Goal: Check status: Check status

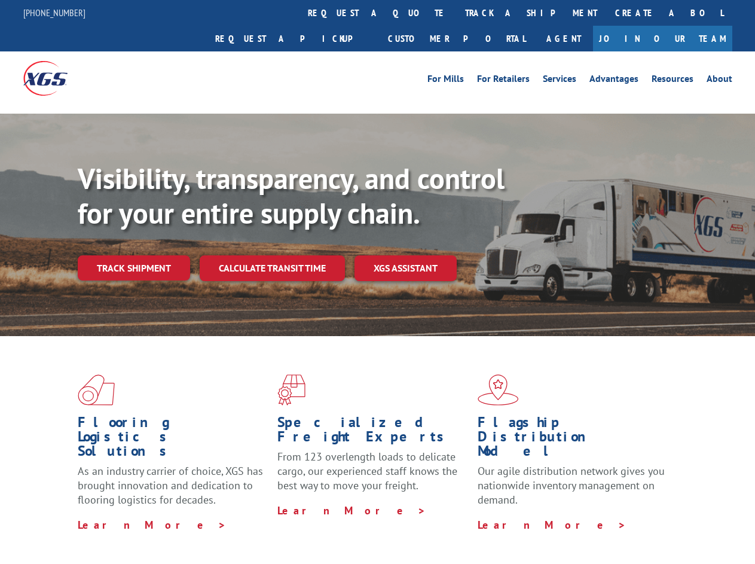
click at [377, 282] on div "Visibility, transparency, and control for your entire supply chain. Track shipm…" at bounding box center [417, 244] width 678 height 167
click at [456, 13] on link "track a shipment" at bounding box center [531, 13] width 150 height 26
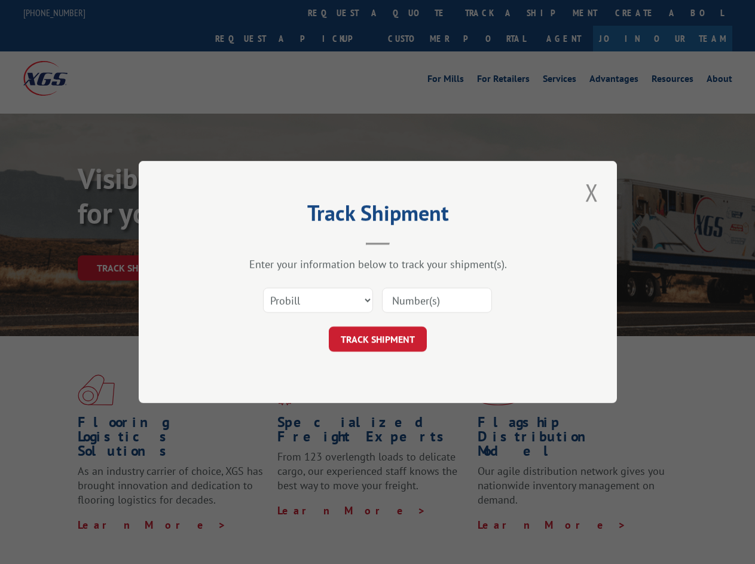
click at [417, 13] on div "Track Shipment Enter your information below to track your shipment(s). Select c…" at bounding box center [377, 282] width 755 height 564
click at [492, 13] on div "Track Shipment Enter your information below to track your shipment(s). Select c…" at bounding box center [377, 282] width 755 height 564
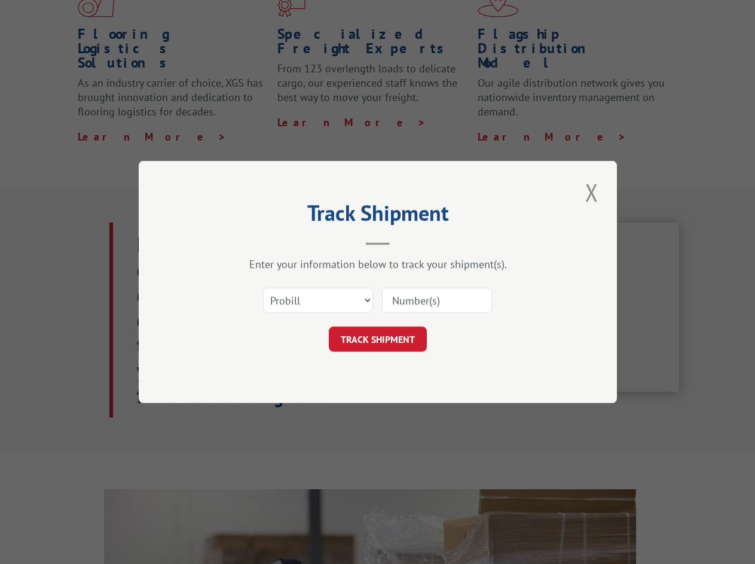
click at [133, 242] on div "Track Shipment Enter your information below to track your shipment(s). Select c…" at bounding box center [377, 282] width 755 height 564
click at [271, 242] on header "Track Shipment" at bounding box center [378, 225] width 359 height 41
click at [406, 242] on header "Track Shipment" at bounding box center [378, 225] width 359 height 41
